Goal: Information Seeking & Learning: Learn about a topic

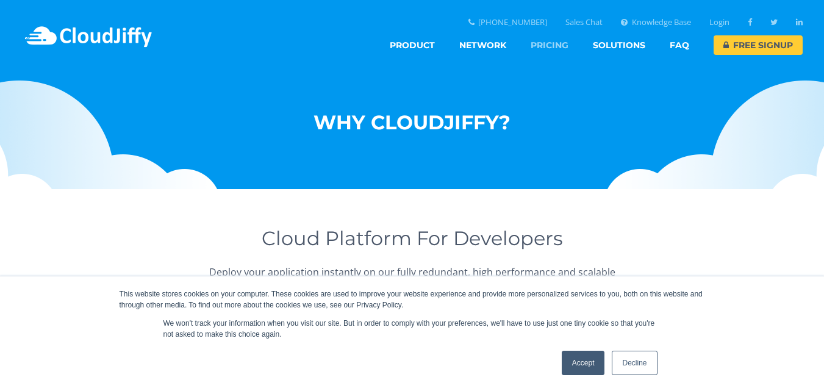
click at [551, 47] on link "Pricing" at bounding box center [550, 45] width 38 height 20
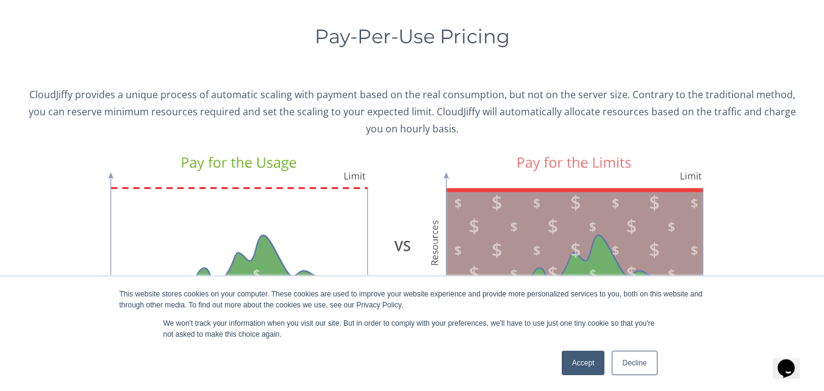
click at [614, 378] on div "Accept Decline" at bounding box center [609, 363] width 103 height 32
click at [595, 370] on link "Accept" at bounding box center [583, 363] width 43 height 24
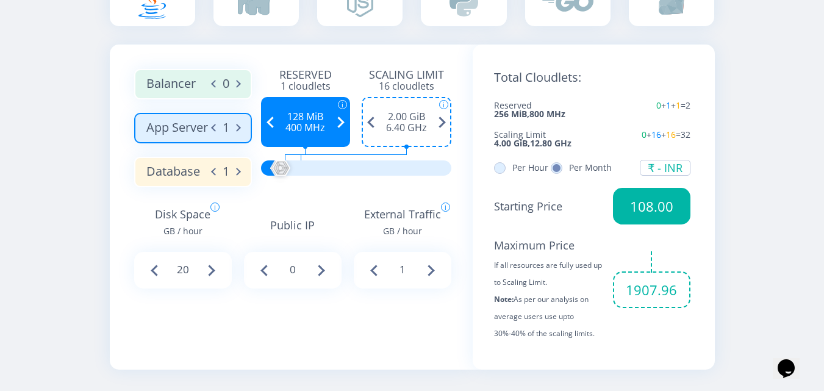
scroll to position [726, 0]
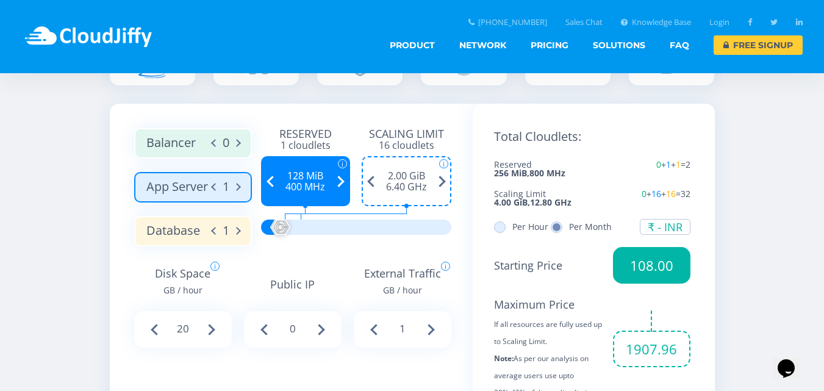
click at [208, 234] on label "Database 1" at bounding box center [193, 231] width 118 height 31
click at [0, 0] on input "Database 1" at bounding box center [0, 0] width 0 height 0
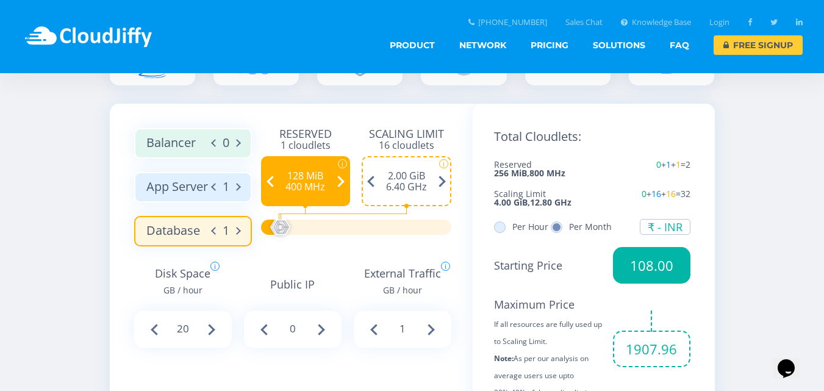
click at [215, 234] on span at bounding box center [215, 230] width 7 height 15
type input "0"
click at [191, 190] on label "App Server 1" at bounding box center [193, 187] width 118 height 31
click at [0, 0] on input "App Server 1" at bounding box center [0, 0] width 0 height 0
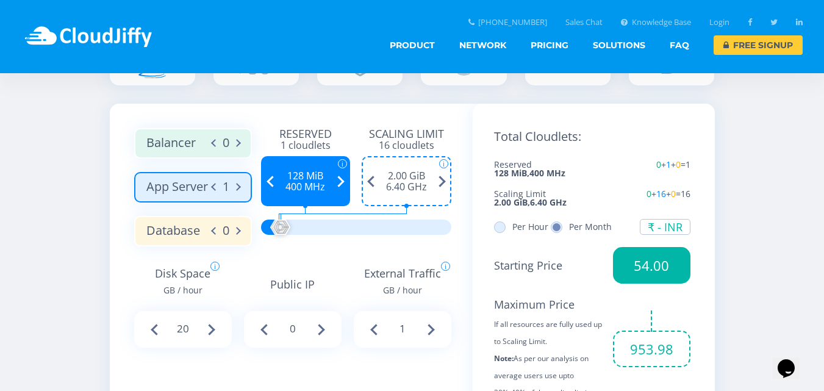
click at [443, 181] on span at bounding box center [442, 181] width 18 height 48
click at [442, 180] on span at bounding box center [442, 181] width 18 height 48
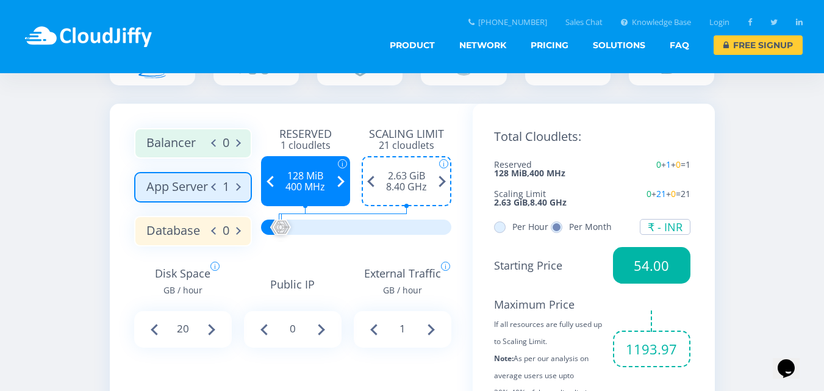
click at [442, 180] on span at bounding box center [442, 181] width 18 height 48
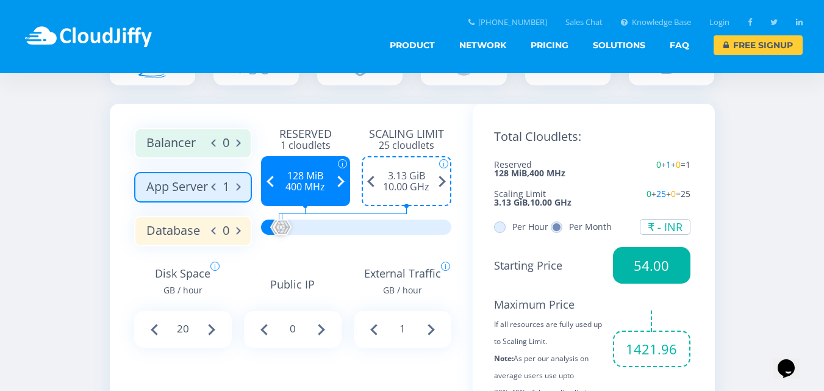
click at [442, 180] on span at bounding box center [442, 181] width 18 height 48
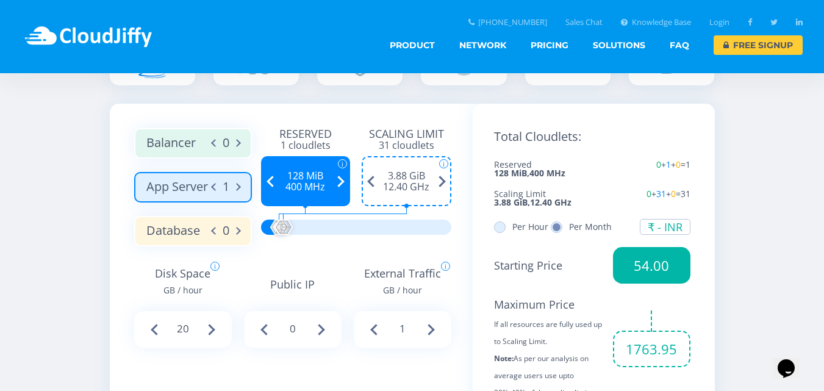
click at [442, 180] on span at bounding box center [442, 181] width 18 height 48
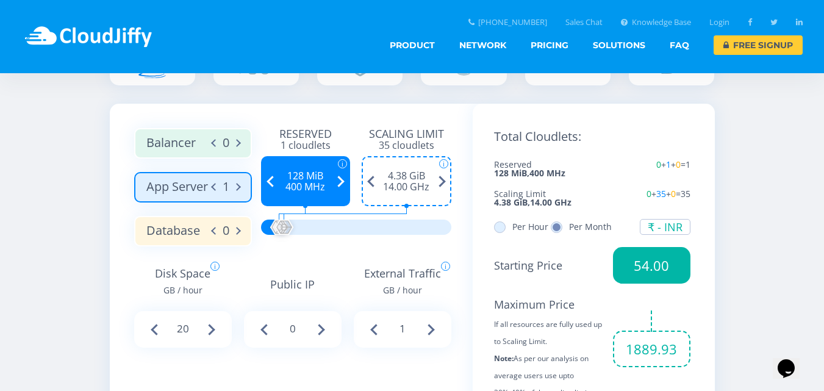
click at [442, 180] on span at bounding box center [442, 181] width 18 height 48
click at [441, 181] on span at bounding box center [442, 181] width 18 height 48
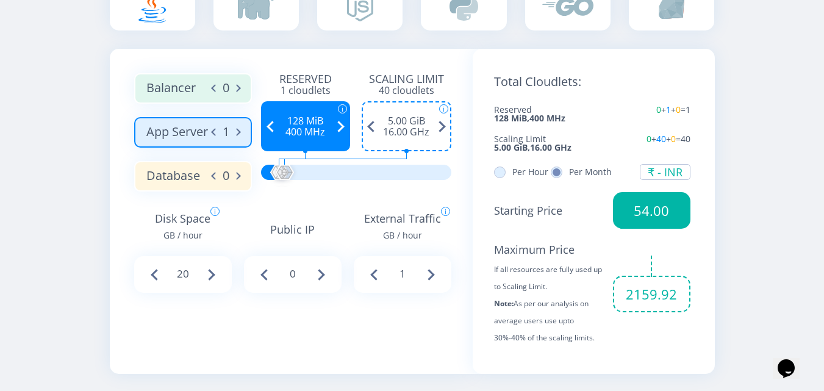
drag, startPoint x: 508, startPoint y: 264, endPoint x: 545, endPoint y: 292, distance: 46.6
click at [545, 292] on span "If all resources are fully used up to Scaling Limit. Note: As per our analysis …" at bounding box center [549, 303] width 110 height 85
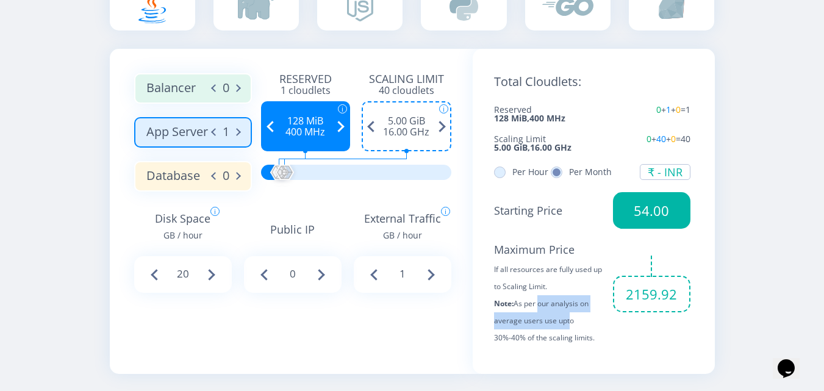
drag, startPoint x: 537, startPoint y: 308, endPoint x: 563, endPoint y: 337, distance: 38.9
click at [563, 337] on span "If all resources are fully used up to Scaling Limit. Note: As per our analysis …" at bounding box center [549, 303] width 110 height 85
drag, startPoint x: 583, startPoint y: 339, endPoint x: 514, endPoint y: 285, distance: 87.4
click at [514, 285] on span "If all resources are fully used up to Scaling Limit. Note: As per our analysis …" at bounding box center [549, 303] width 110 height 85
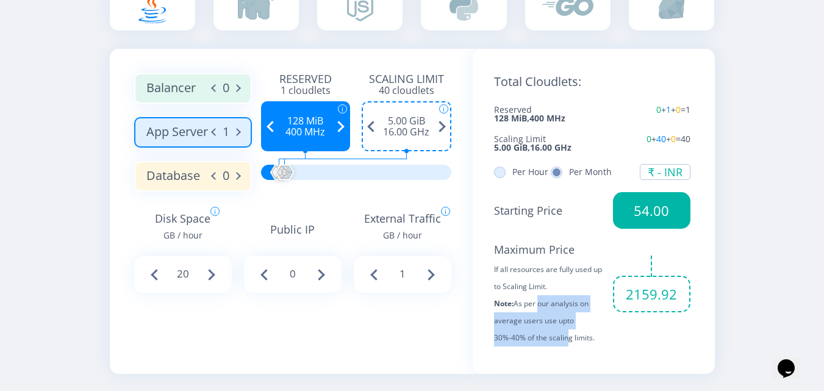
click at [514, 285] on span "If all resources are fully used up to Scaling Limit. Note: As per our analysis …" at bounding box center [549, 303] width 110 height 85
drag, startPoint x: 513, startPoint y: 299, endPoint x: 581, endPoint y: 345, distance: 81.7
click at [581, 345] on span "If all resources are fully used up to Scaling Limit. Note: As per our analysis …" at bounding box center [549, 303] width 110 height 85
click at [668, 167] on div "₹ - INR" at bounding box center [665, 172] width 35 height 11
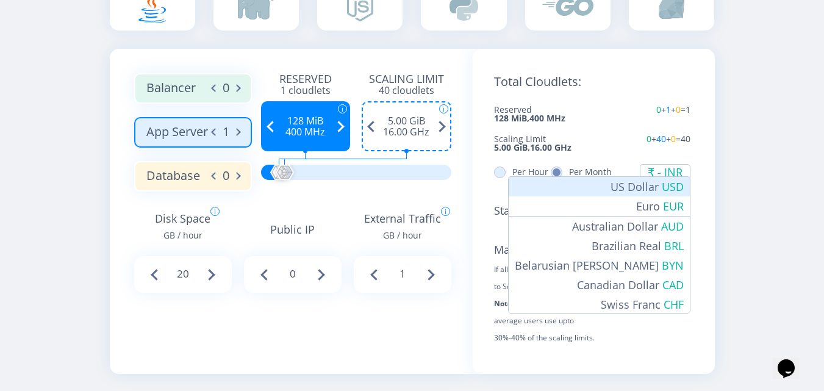
click at [656, 190] on li "$ - USD US Dollar" at bounding box center [599, 187] width 181 height 20
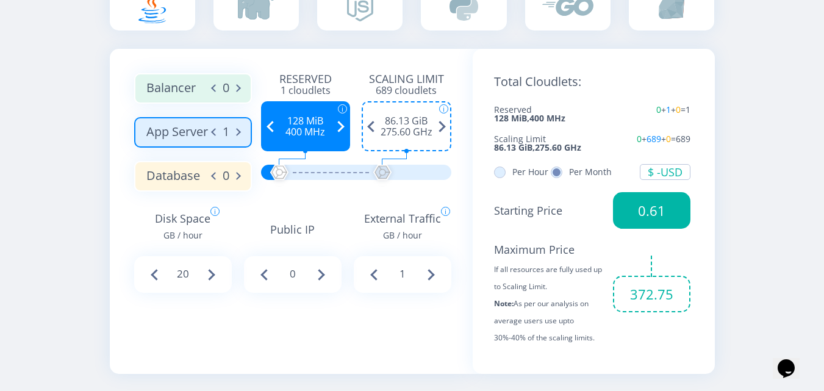
drag, startPoint x: 286, startPoint y: 169, endPoint x: 382, endPoint y: 179, distance: 96.9
click at [382, 179] on div at bounding box center [382, 173] width 27 height 27
drag, startPoint x: 382, startPoint y: 179, endPoint x: 284, endPoint y: 168, distance: 98.8
click at [284, 168] on div at bounding box center [284, 173] width 27 height 27
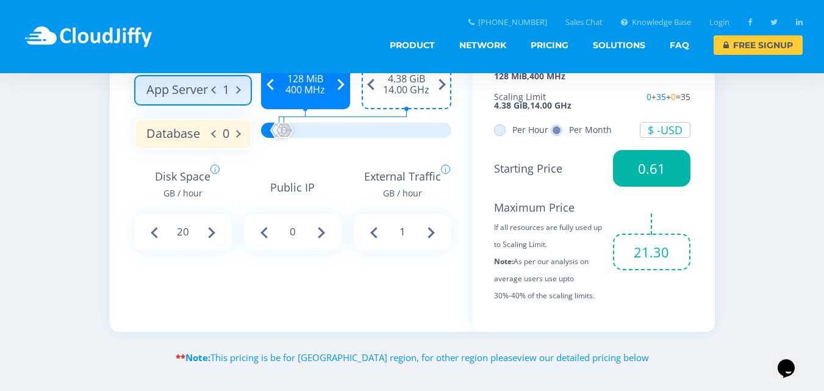
scroll to position [616, 0]
